Goal: Obtain resource: Obtain resource

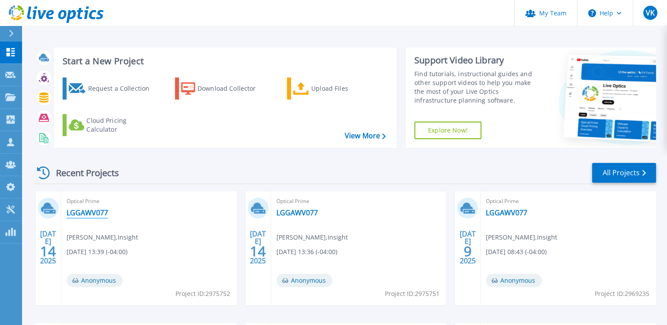
click at [91, 211] on link "LGGAWV077" at bounding box center [87, 213] width 41 height 9
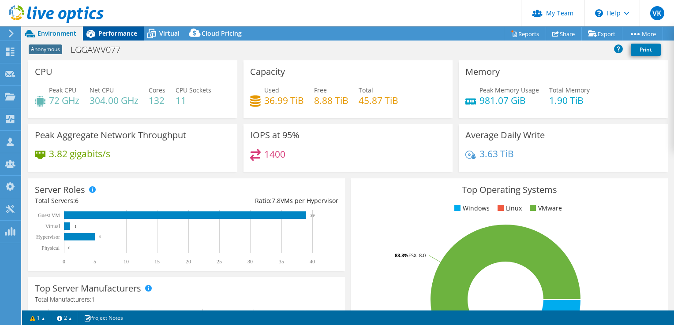
click at [135, 30] on span "Performance" at bounding box center [117, 33] width 39 height 8
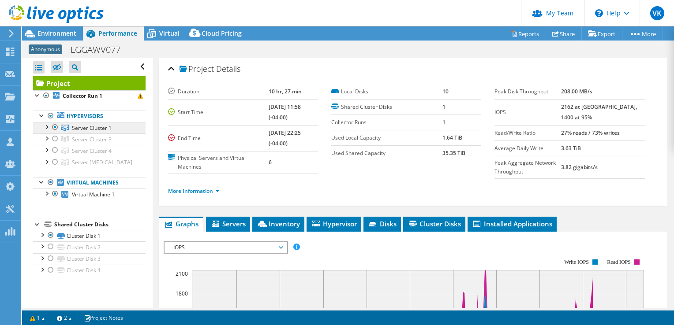
click at [95, 127] on span "Server Cluster 1" at bounding box center [92, 127] width 40 height 7
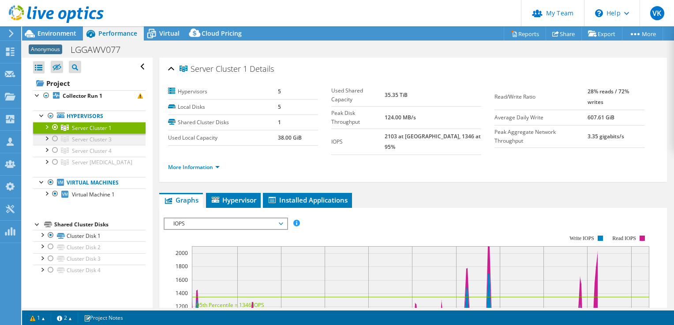
click at [55, 138] on div at bounding box center [55, 139] width 9 height 11
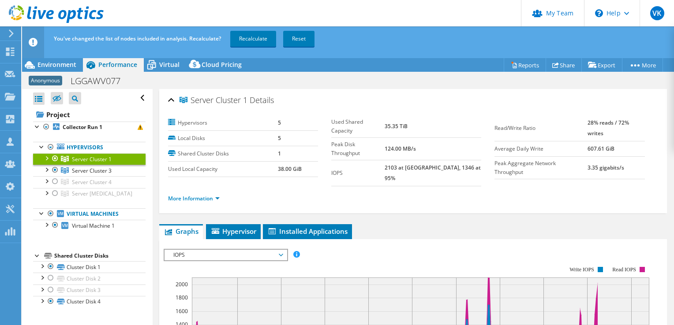
click at [51, 155] on div at bounding box center [55, 158] width 9 height 11
click at [256, 41] on link "Recalculate" at bounding box center [253, 39] width 46 height 16
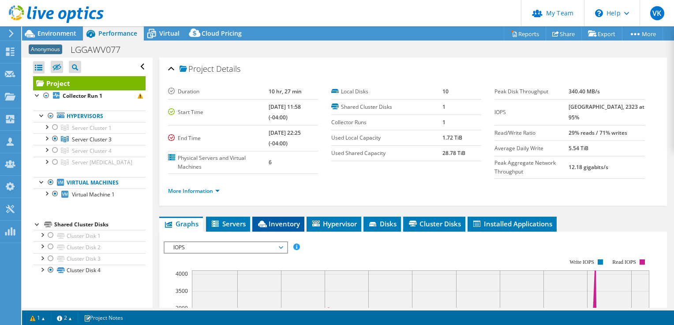
click at [272, 222] on span "Inventory" at bounding box center [278, 224] width 43 height 9
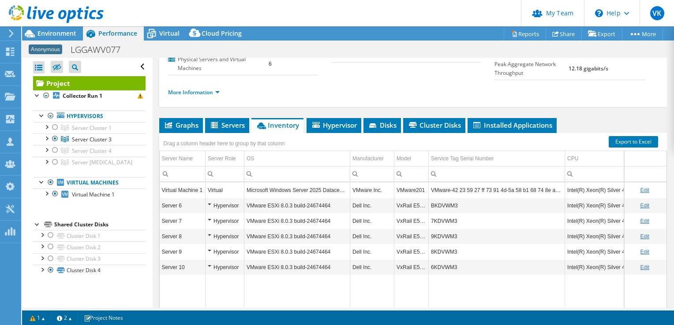
scroll to position [101, 0]
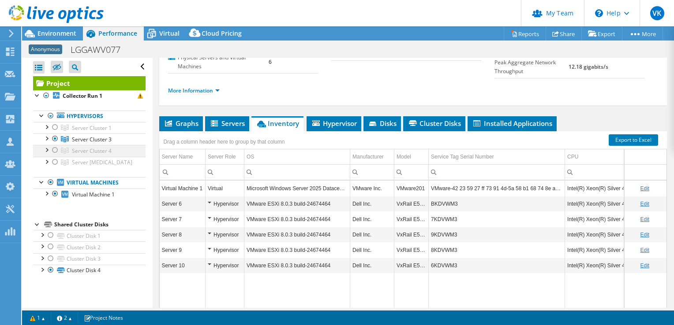
click at [55, 149] on div at bounding box center [55, 150] width 9 height 11
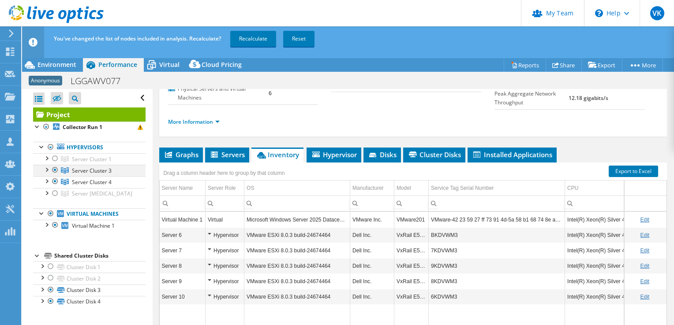
click at [54, 171] on div at bounding box center [55, 170] width 9 height 11
click at [254, 39] on link "Recalculate" at bounding box center [253, 39] width 46 height 16
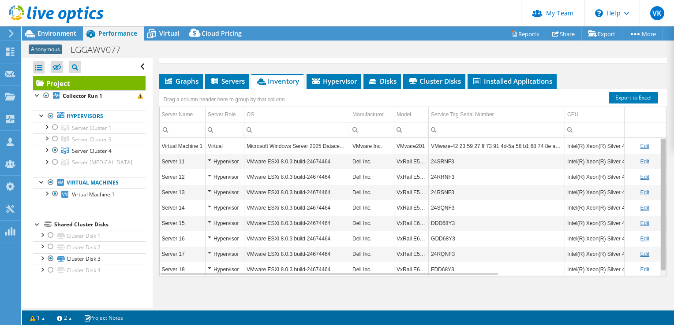
scroll to position [4, 0]
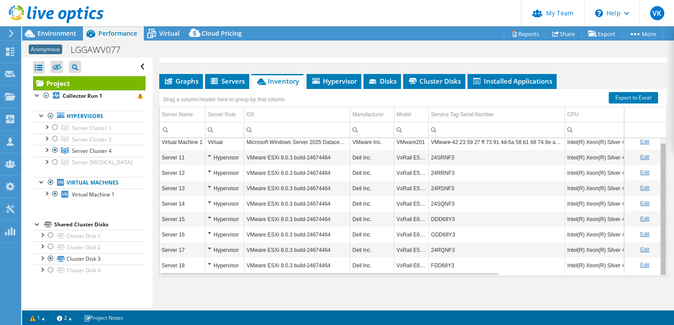
drag, startPoint x: 656, startPoint y: 194, endPoint x: 654, endPoint y: 200, distance: 6.6
click at [654, 200] on body "VK Partner Team Admin Victor Kruse victor.kruse@insight.com Insight My Profile …" at bounding box center [337, 162] width 674 height 325
click at [526, 34] on link "Reports" at bounding box center [525, 34] width 42 height 14
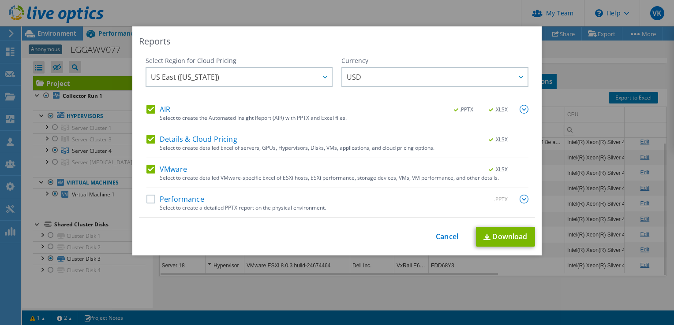
click at [150, 140] on label "Details & Cloud Pricing" at bounding box center [191, 139] width 91 height 9
click at [0, 0] on input "Details & Cloud Pricing" at bounding box center [0, 0] width 0 height 0
click at [146, 170] on label "VMware" at bounding box center [166, 169] width 41 height 9
click at [0, 0] on input "VMware" at bounding box center [0, 0] width 0 height 0
click at [505, 237] on link "Download" at bounding box center [505, 237] width 59 height 20
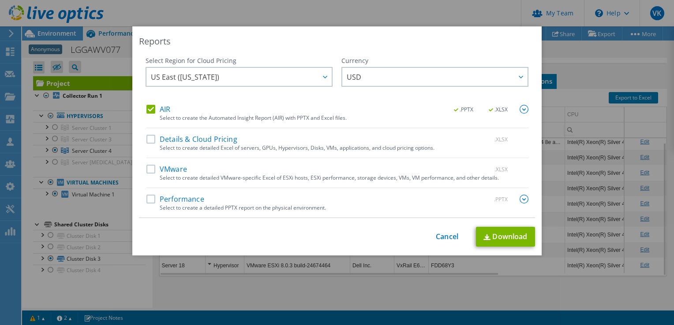
click at [422, 54] on div "Reports Select Region for Cloud Pricing Asia Pacific (Hong Kong) Asia Pacific (…" at bounding box center [336, 140] width 409 height 229
click at [571, 62] on div "Reports Select Region for Cloud Pricing Asia Pacific (Hong Kong) Asia Pacific (…" at bounding box center [337, 162] width 674 height 273
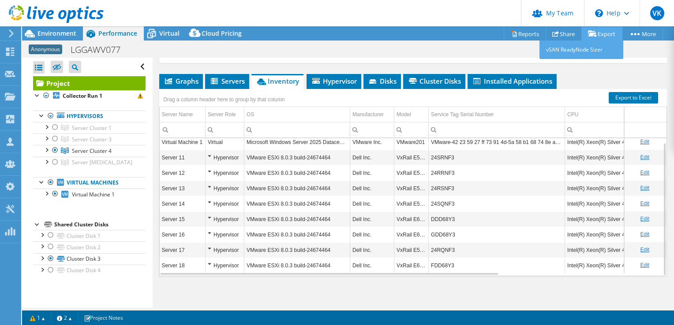
click at [593, 33] on icon at bounding box center [592, 33] width 9 height 7
click at [575, 52] on link "vSAN ReadyNode Sizer" at bounding box center [581, 50] width 84 height 19
